Goal: Navigation & Orientation: Understand site structure

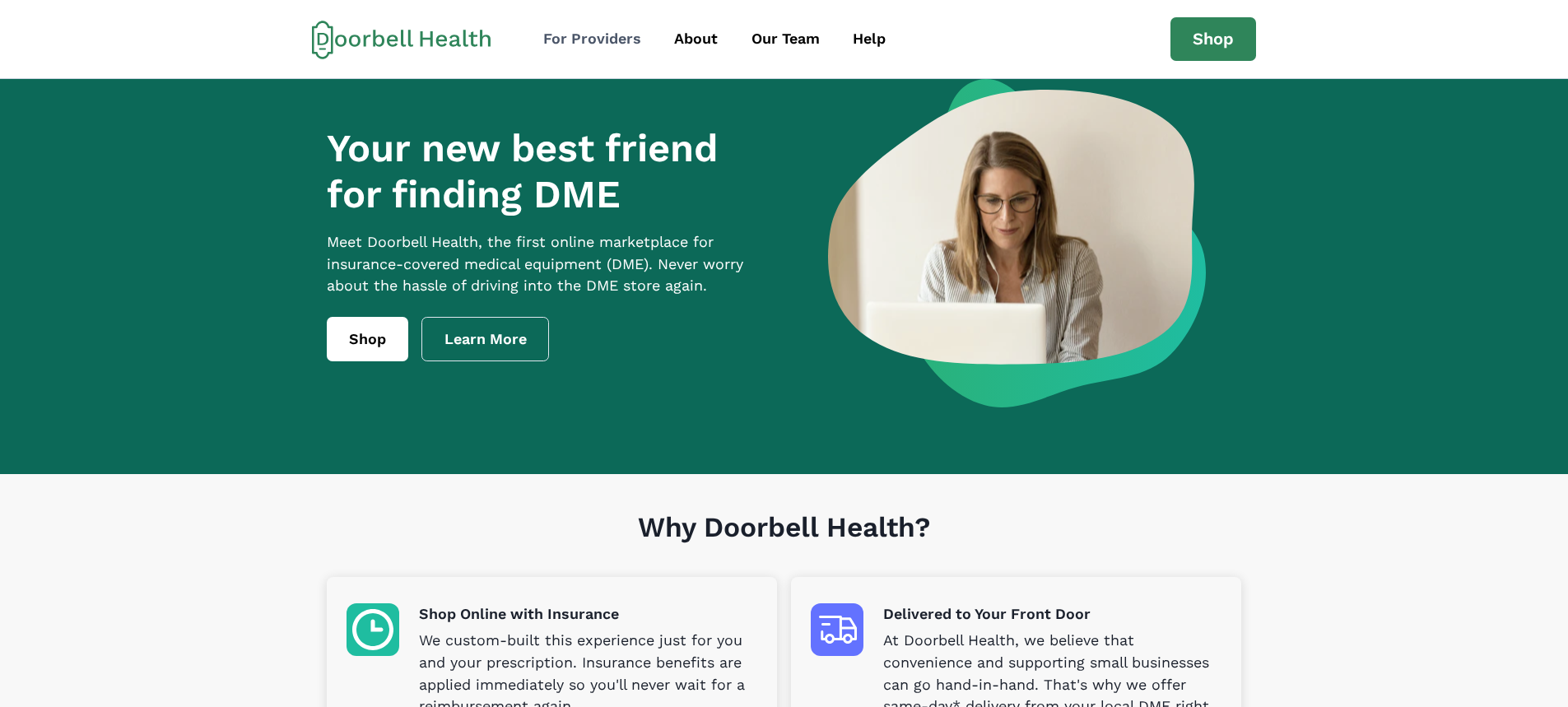
click at [597, 31] on div "For Providers" at bounding box center [592, 39] width 98 height 22
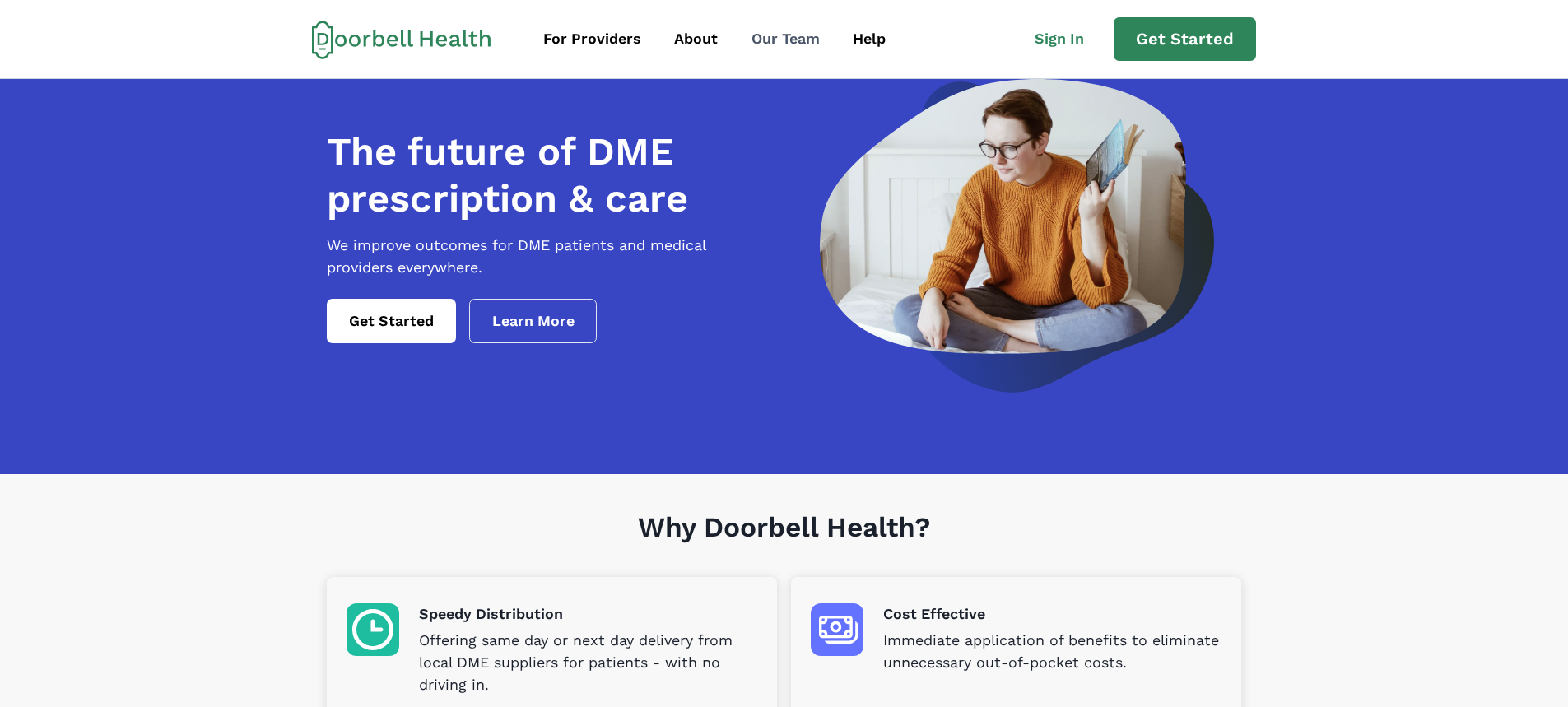
click at [777, 29] on div "Our Team" at bounding box center [786, 39] width 68 height 22
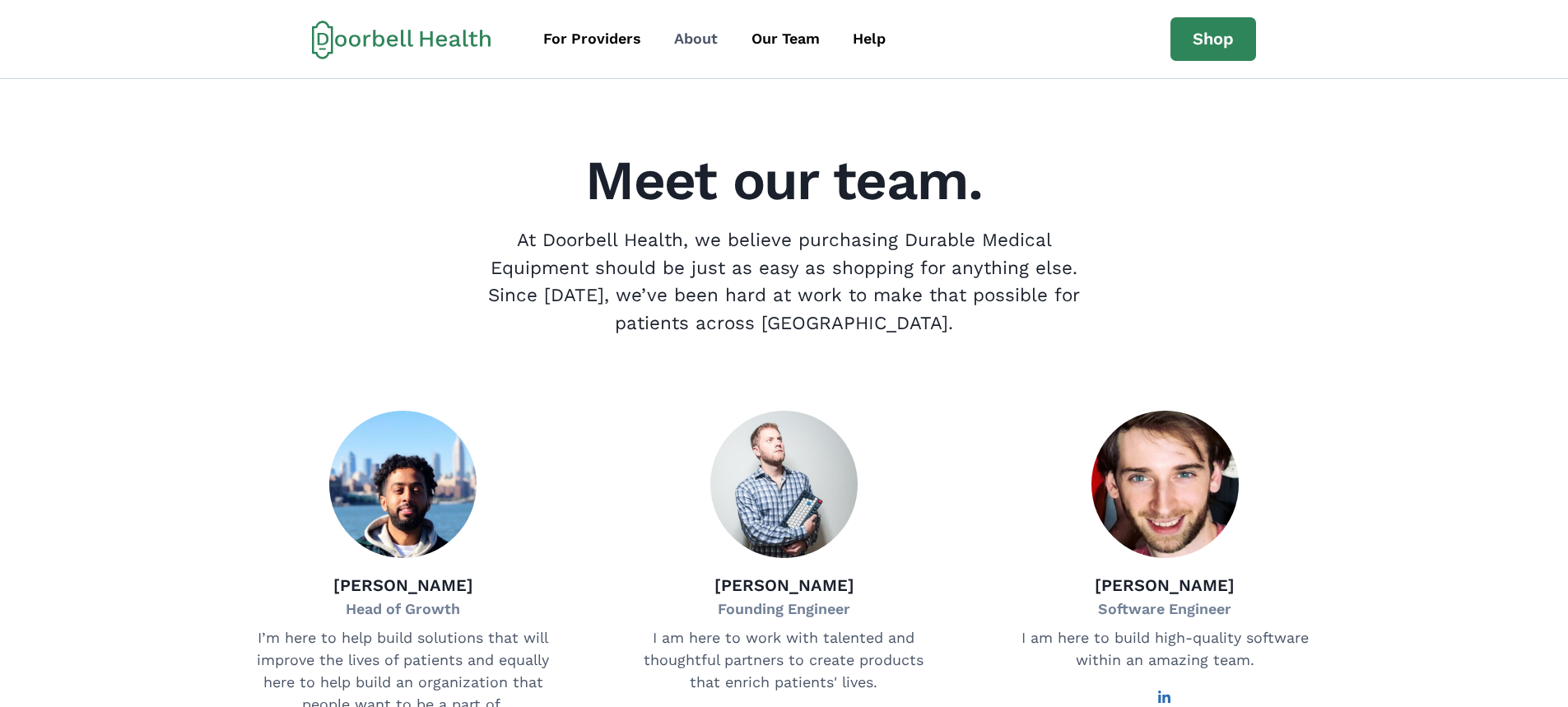
click at [708, 40] on div "About" at bounding box center [696, 39] width 44 height 22
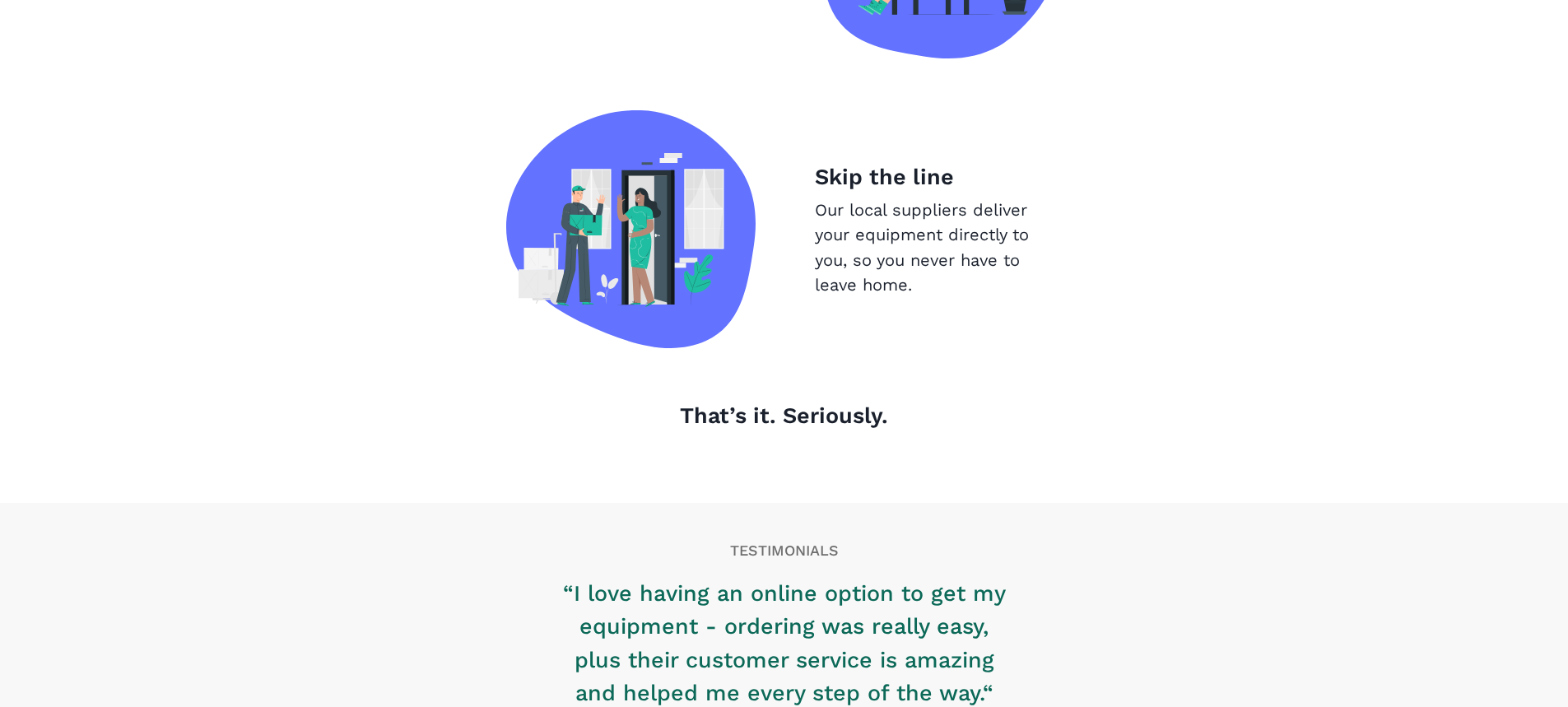
scroll to position [1741, 0]
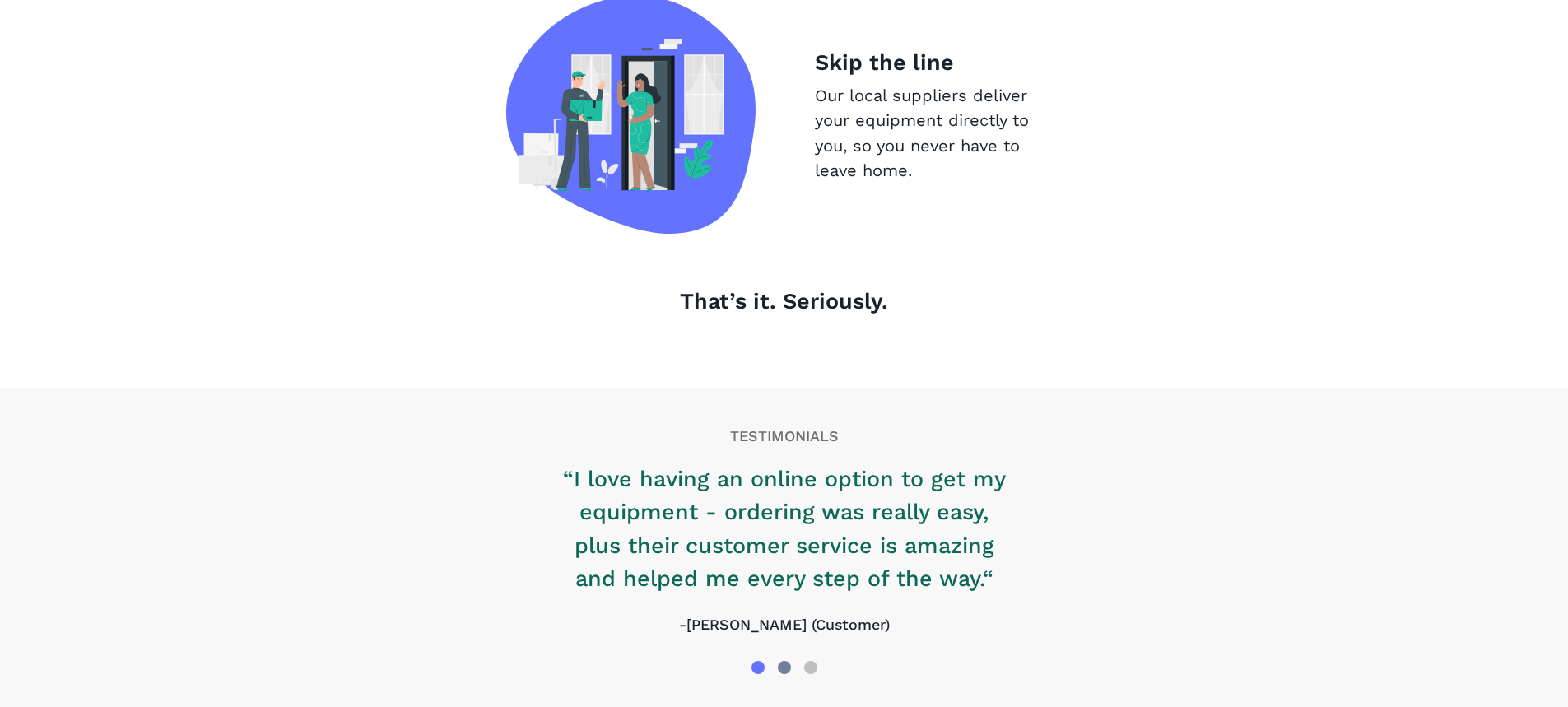
click at [790, 666] on div at bounding box center [784, 667] width 13 height 13
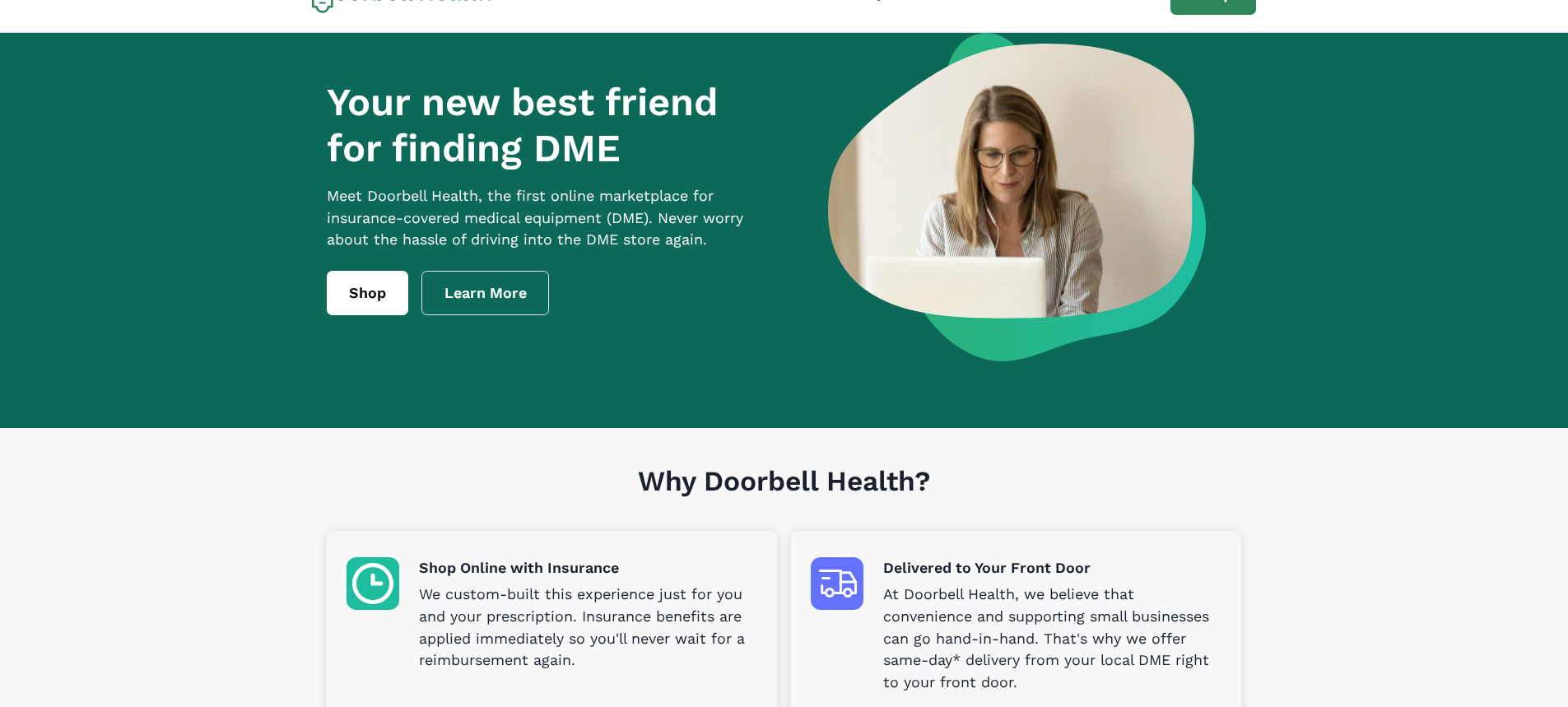
scroll to position [0, 0]
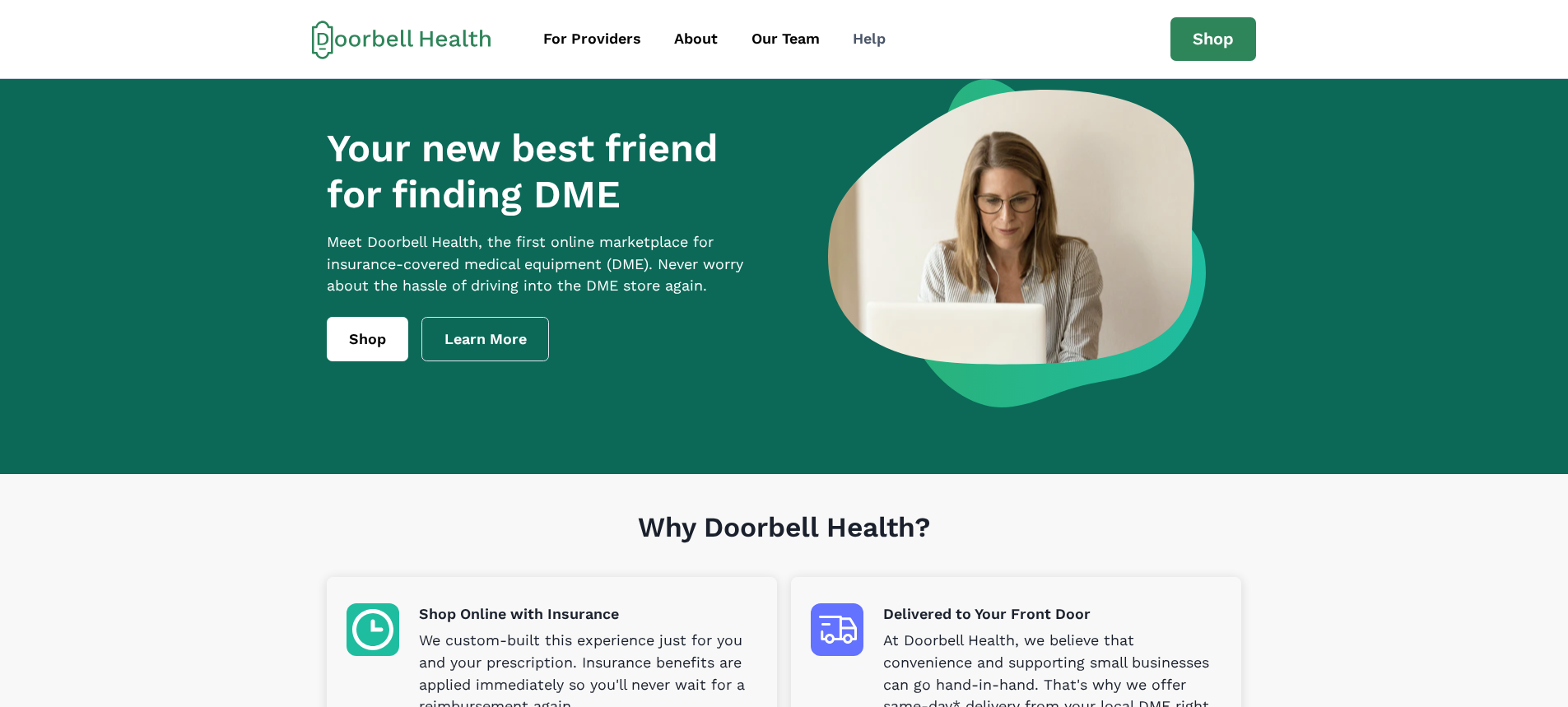
click at [889, 44] on link "Help" at bounding box center [869, 39] width 63 height 37
click at [767, 48] on div "Our Team" at bounding box center [786, 39] width 68 height 22
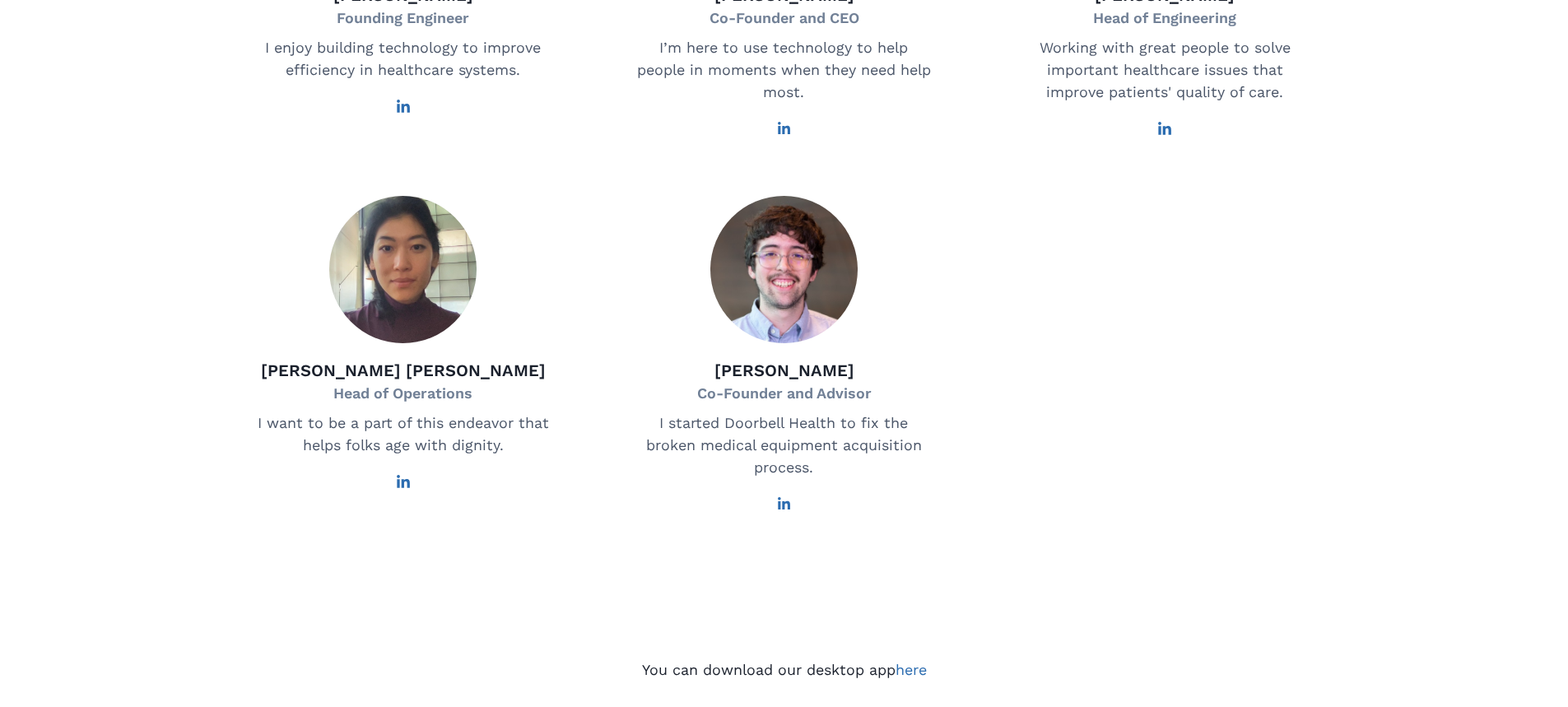
scroll to position [1137, 0]
